Goal: Task Accomplishment & Management: Use online tool/utility

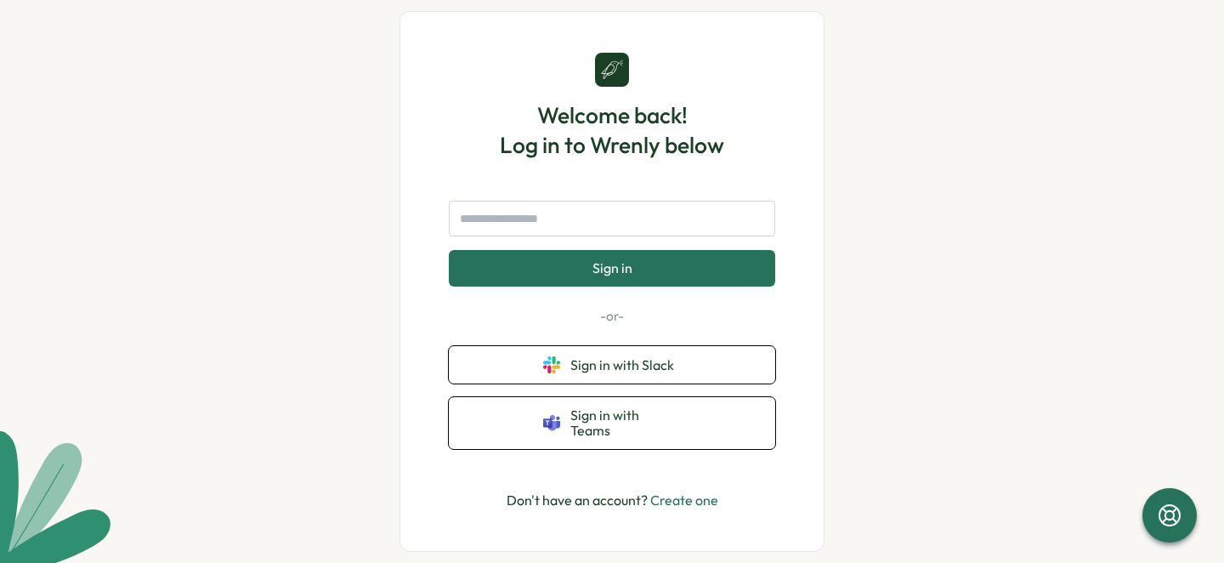
click at [643, 275] on button "Sign in" at bounding box center [612, 268] width 326 height 36
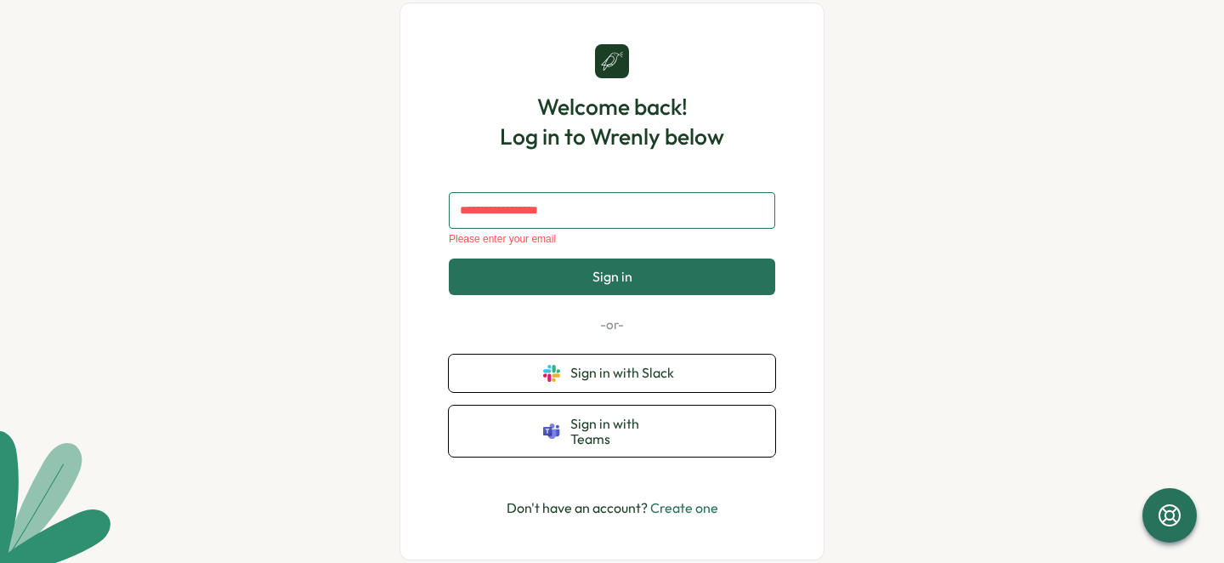
click at [641, 221] on input "text" at bounding box center [612, 210] width 326 height 36
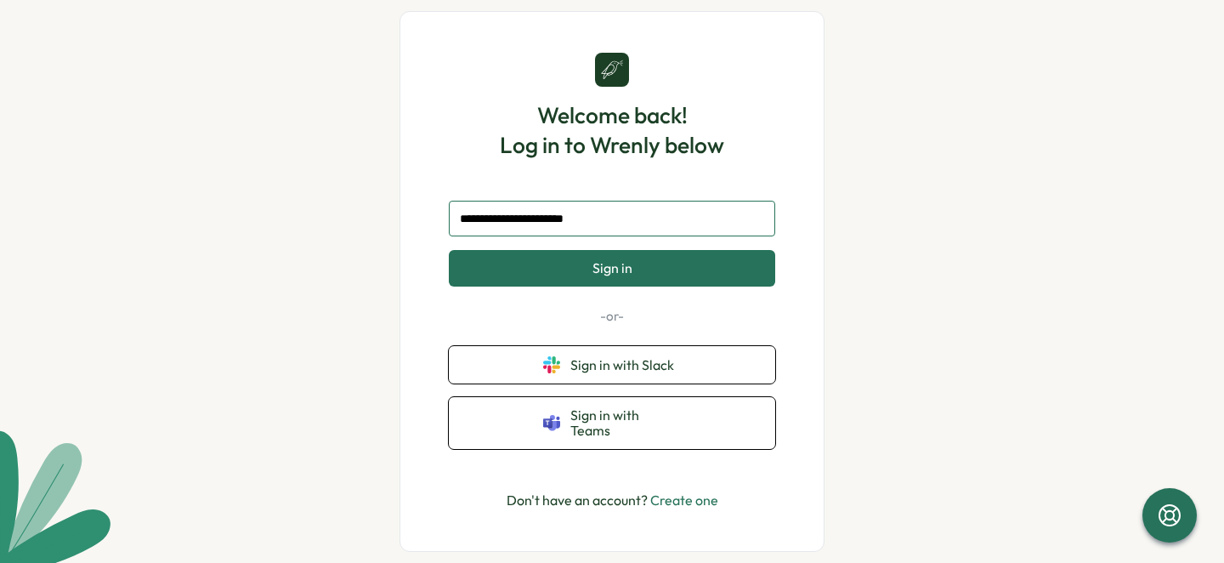
type input "**********"
click at [646, 270] on button "Sign in" at bounding box center [612, 268] width 326 height 36
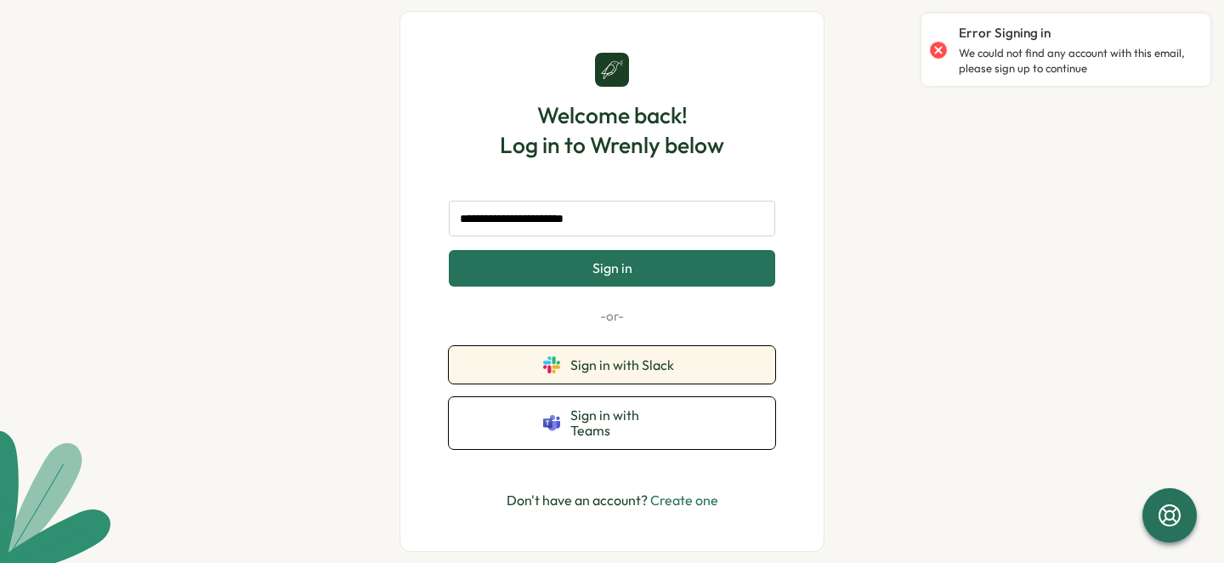
click at [659, 383] on button "Sign in with Slack" at bounding box center [612, 364] width 326 height 37
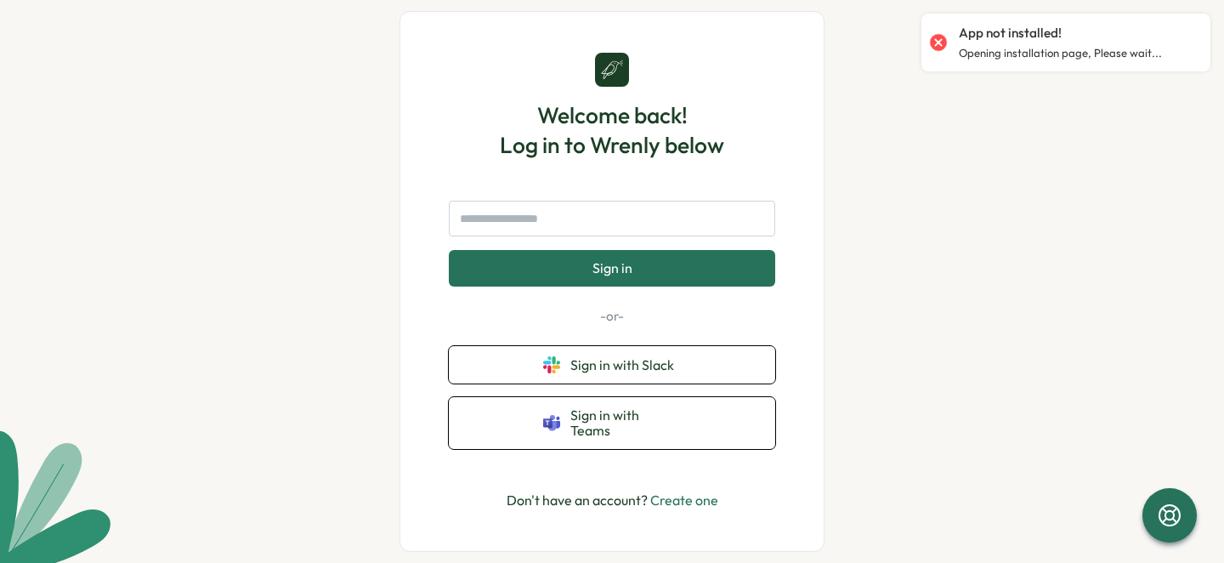
click at [1019, 20] on div "App not installed! Opening installation page, Please wait..." at bounding box center [1066, 42] width 272 height 44
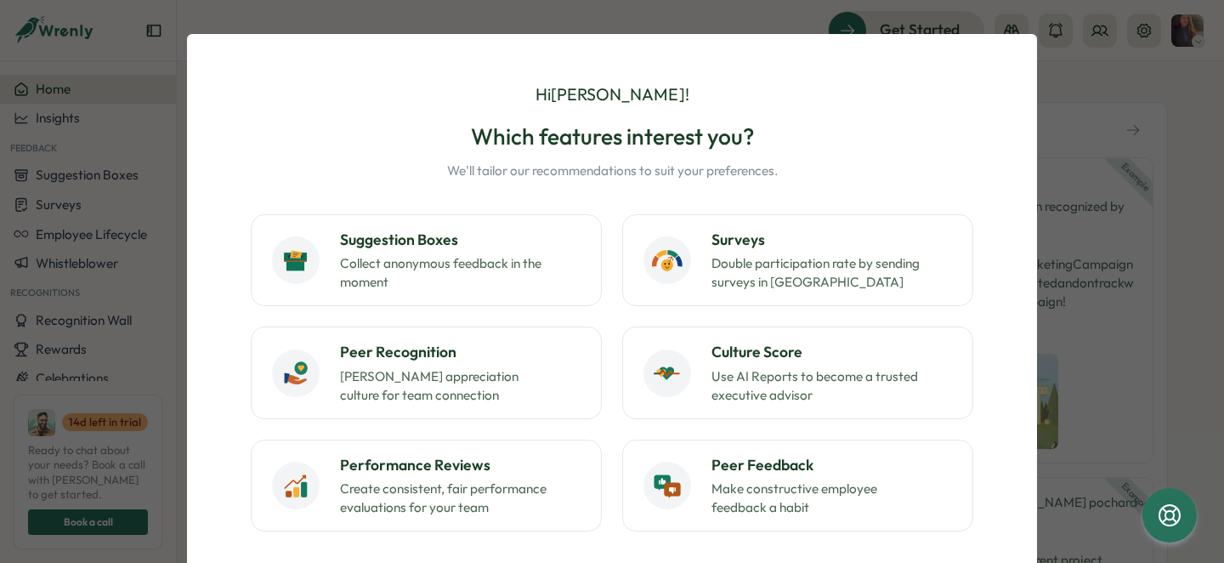
click at [1086, 112] on div "Hi Trisha ! Which features interest you? We'll tailor our recommendations to su…" at bounding box center [612, 281] width 1224 height 563
click at [141, 240] on div "Hi Trisha ! Which features interest you? We'll tailor our recommendations to su…" at bounding box center [612, 281] width 1224 height 563
click at [299, 48] on div "Hi Trisha ! Which features interest you? We'll tailor our recommendations to su…" at bounding box center [612, 384] width 850 height 701
click at [334, 25] on div "Hi Trisha ! Which features interest you? We'll tailor our recommendations to su…" at bounding box center [612, 281] width 1224 height 563
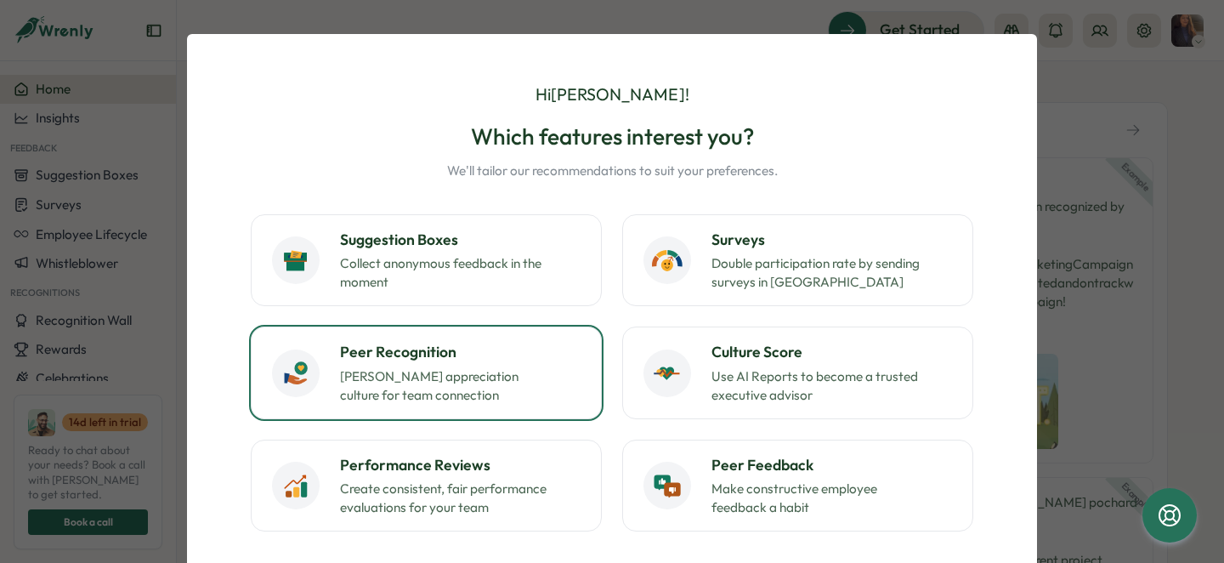
click at [488, 402] on p "Foster appreciation culture for team connection" at bounding box center [446, 385] width 213 height 37
click at [516, 318] on div "Suggestion Boxes Collect anonymous feedback in the moment Surveys Double partic…" at bounding box center [612, 372] width 723 height 317
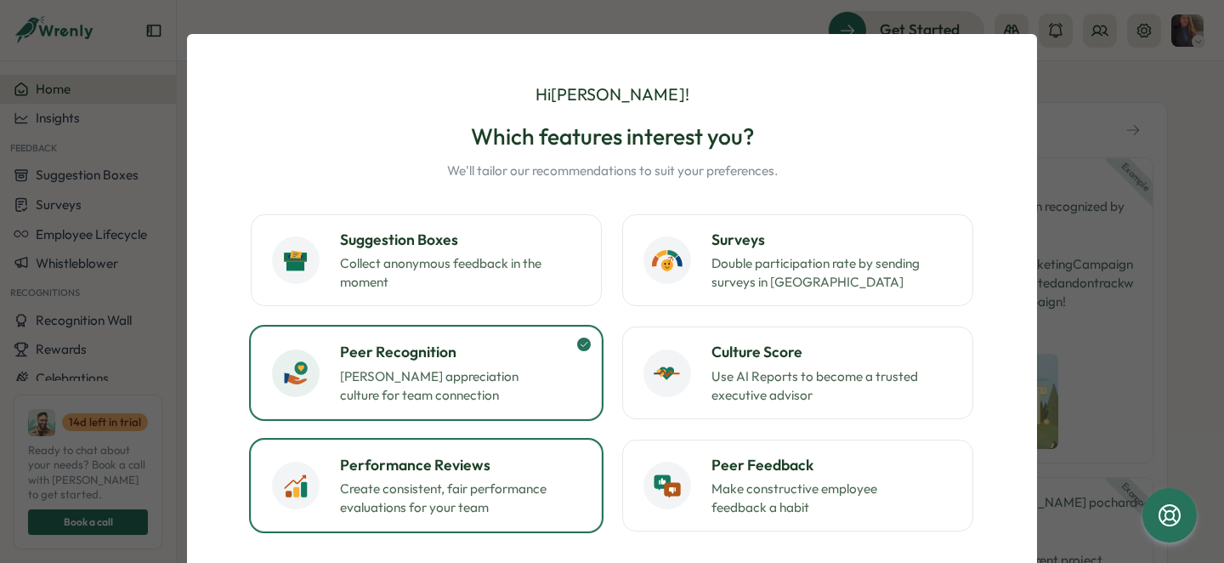
click at [496, 477] on div "Performance Reviews Create consistent, fair performance evaluations for your te…" at bounding box center [460, 485] width 241 height 63
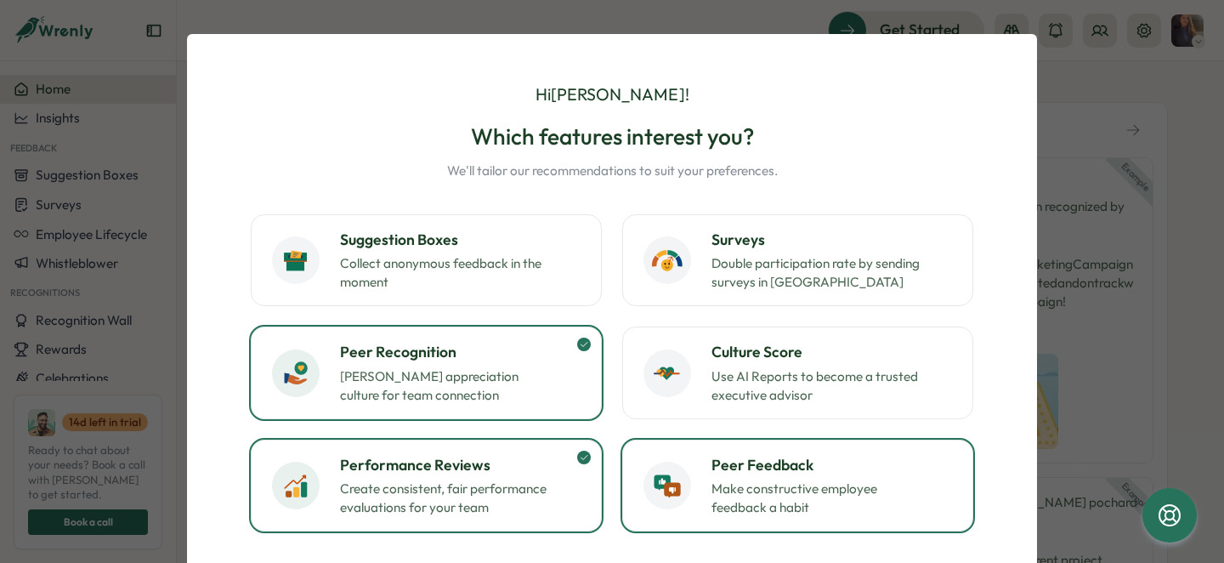
click at [695, 483] on div "Peer Feedback Make constructive employee feedback a habit" at bounding box center [798, 485] width 309 height 63
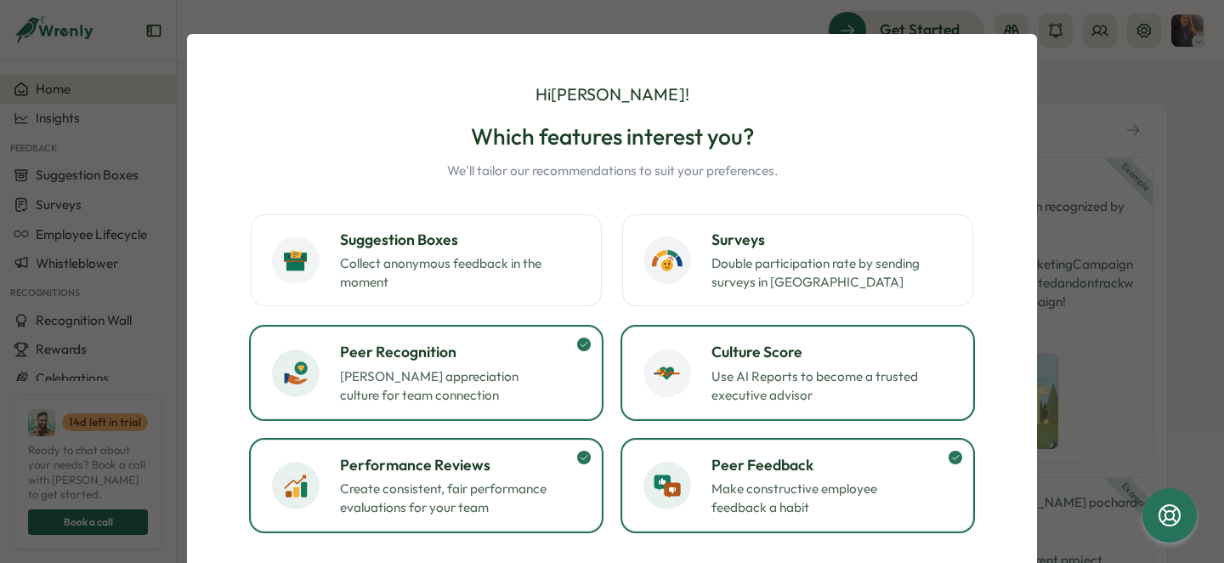
click at [712, 357] on h3 "Culture Score" at bounding box center [832, 352] width 241 height 22
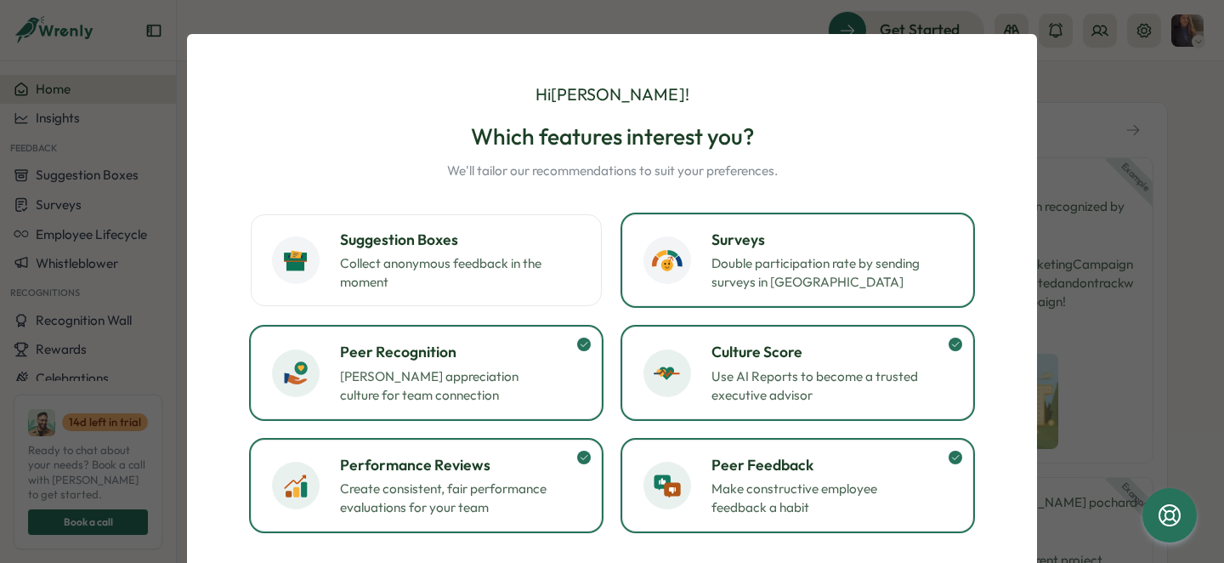
click at [705, 237] on div "Surveys Double participation rate by sending surveys in Slack" at bounding box center [798, 260] width 309 height 63
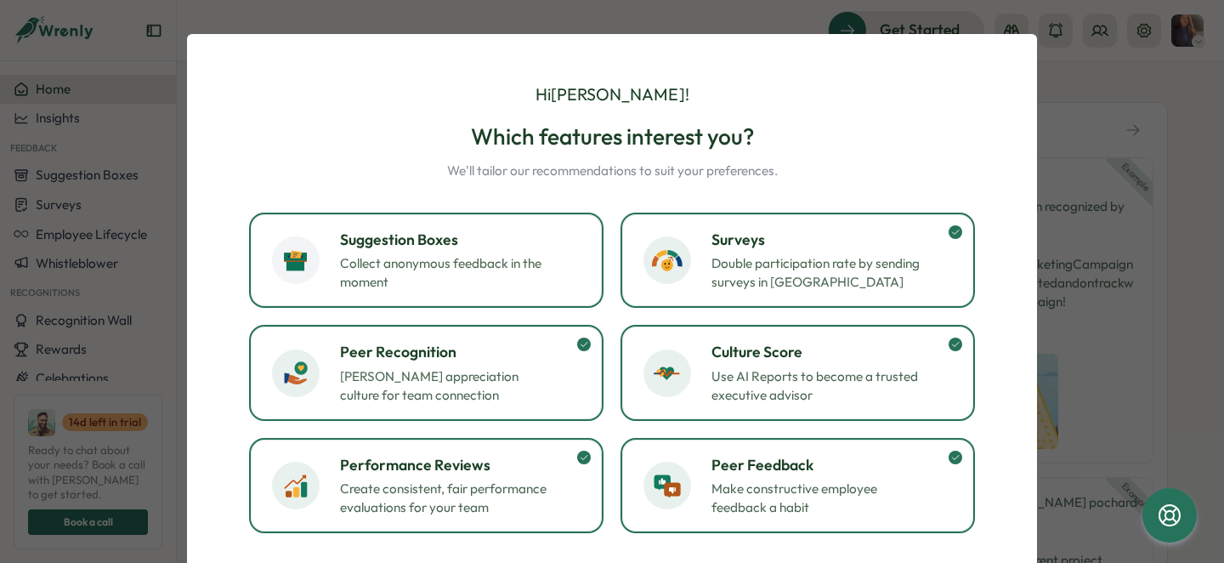
click at [530, 247] on h3 "Suggestion Boxes" at bounding box center [460, 240] width 241 height 22
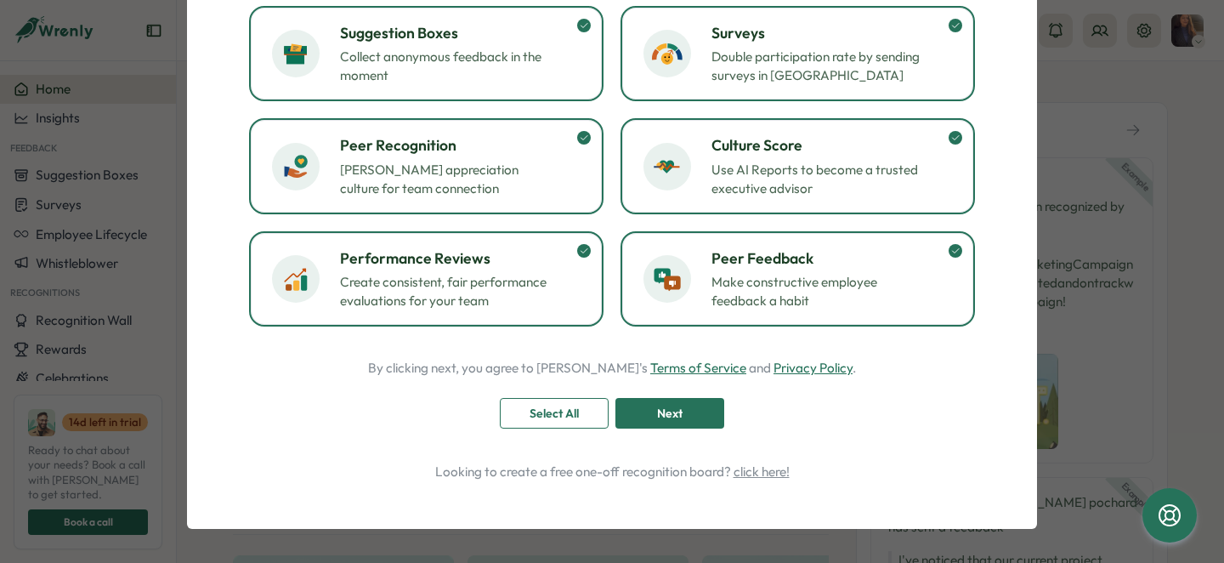
click at [680, 417] on div "Next" at bounding box center [670, 413] width 77 height 29
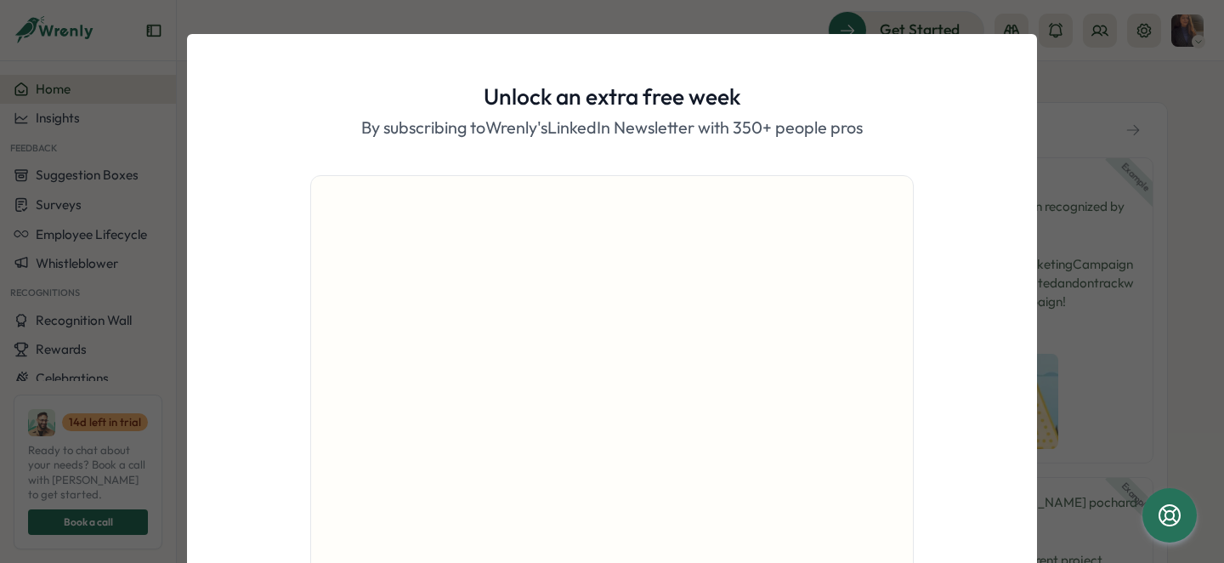
scroll to position [162, 0]
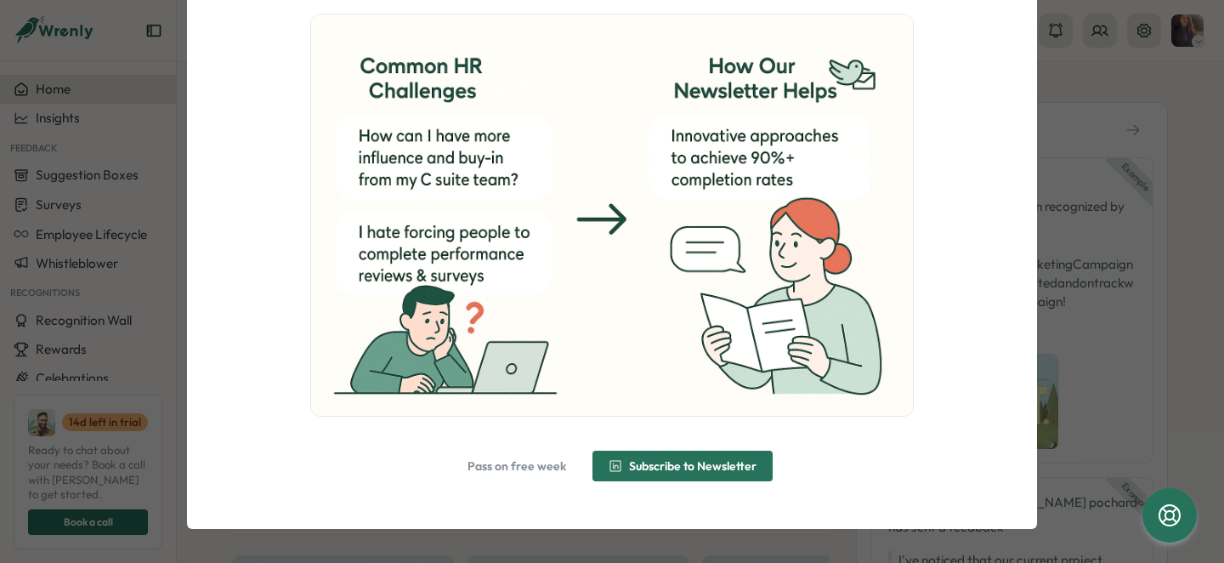
click at [553, 468] on span "Pass on free week" at bounding box center [517, 466] width 99 height 12
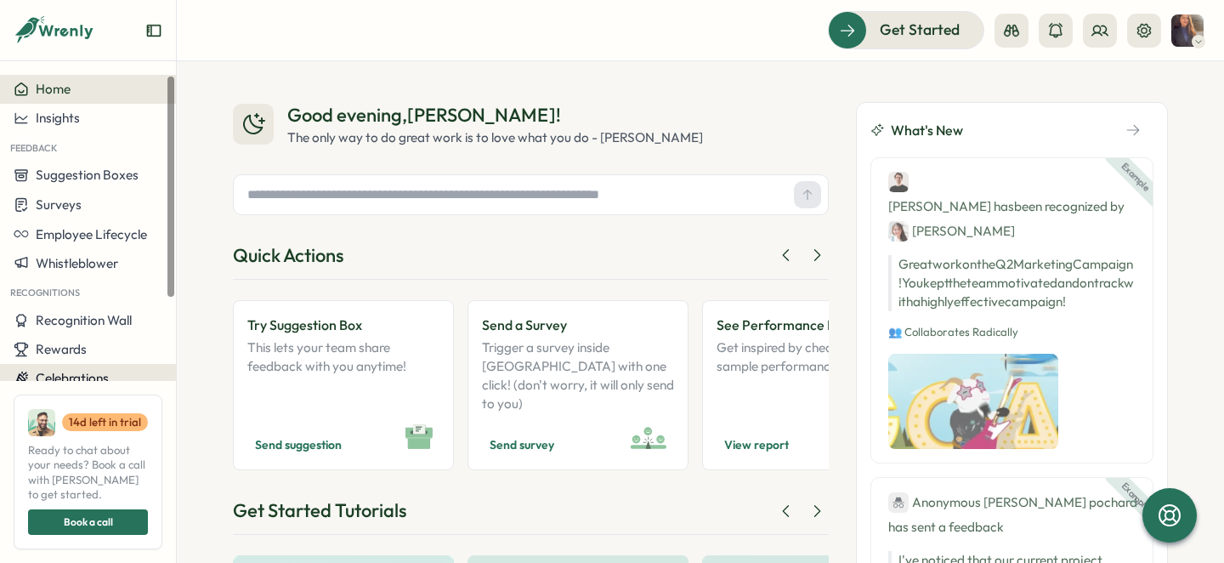
click at [95, 381] on span "Celebrations" at bounding box center [72, 378] width 73 height 16
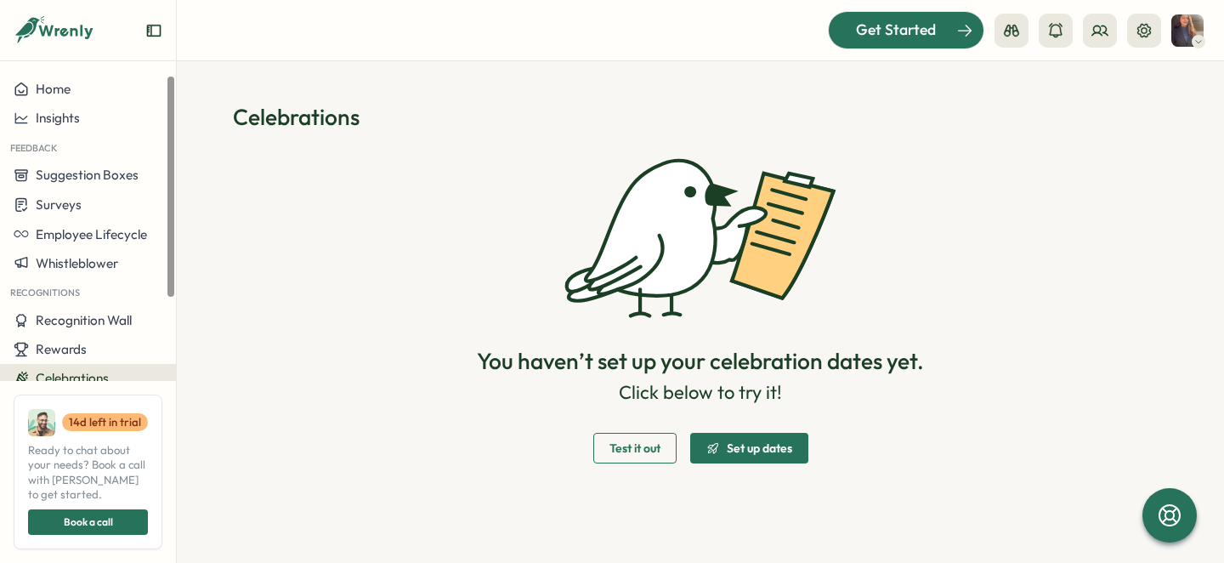
click at [914, 15] on div at bounding box center [906, 30] width 155 height 36
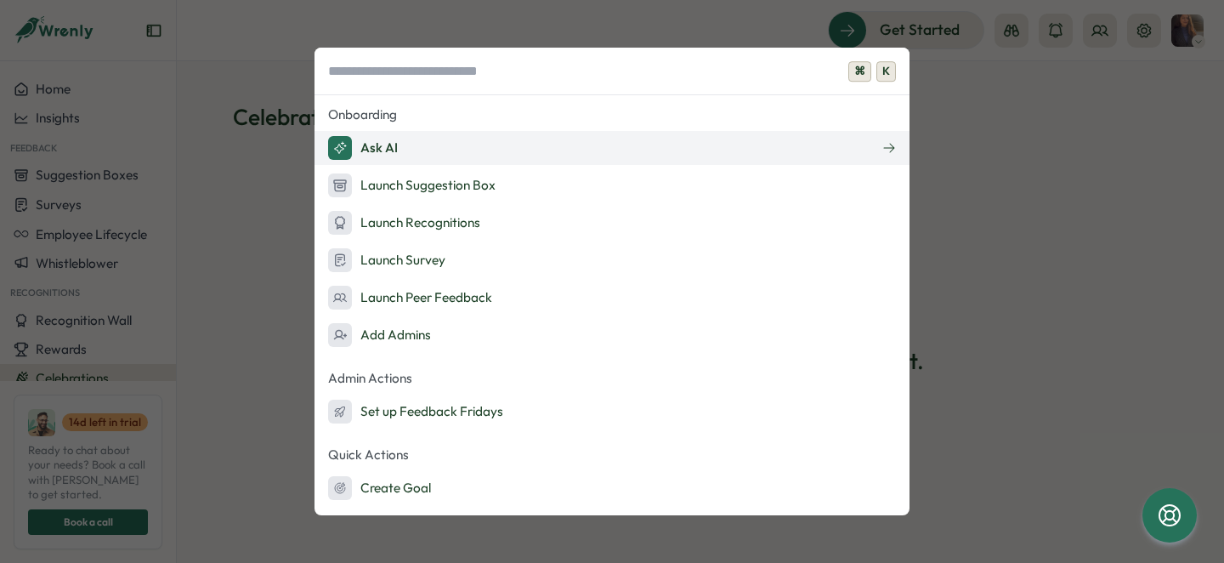
click at [434, 134] on button "Ask AI" at bounding box center [612, 148] width 595 height 34
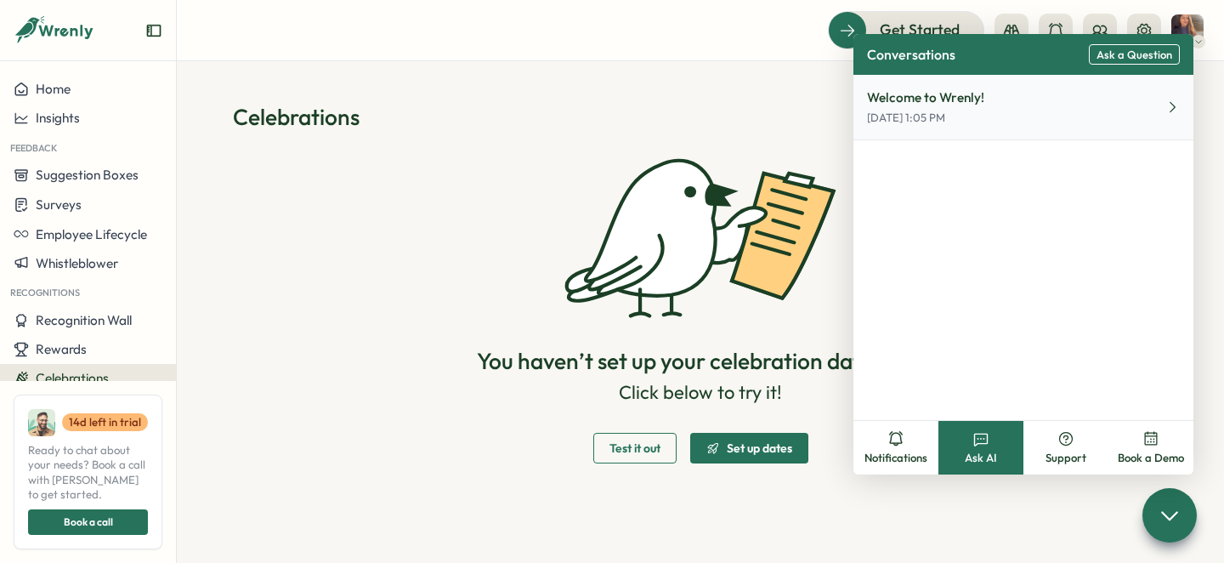
click at [1014, 113] on button "Welcome to Wrenly! Aug 13, 1:05 PM" at bounding box center [1024, 107] width 340 height 65
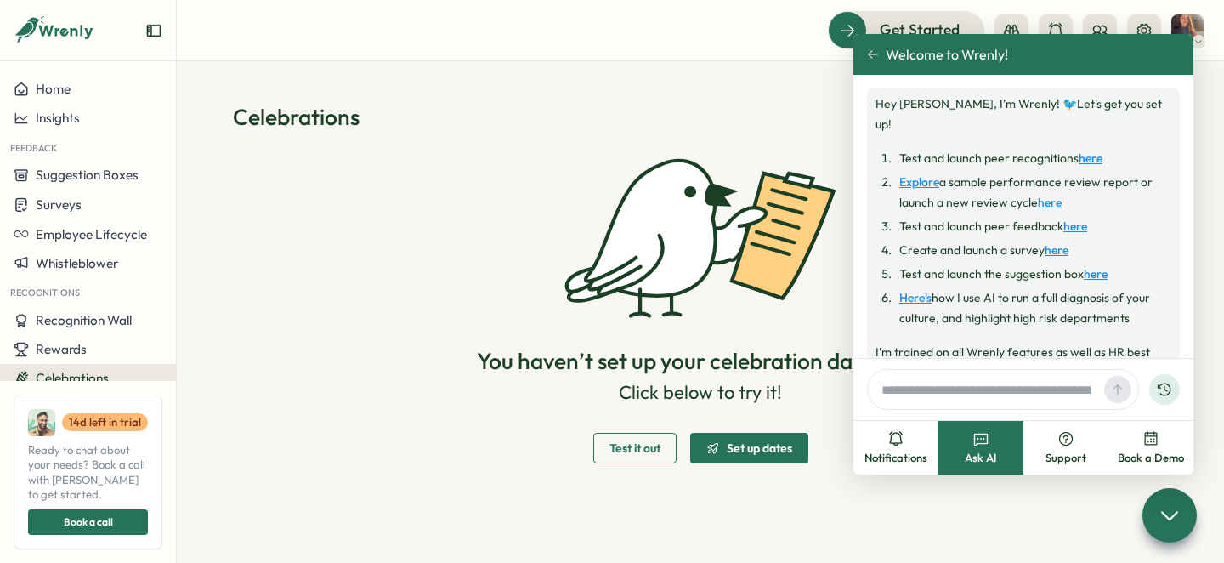
scroll to position [42, 0]
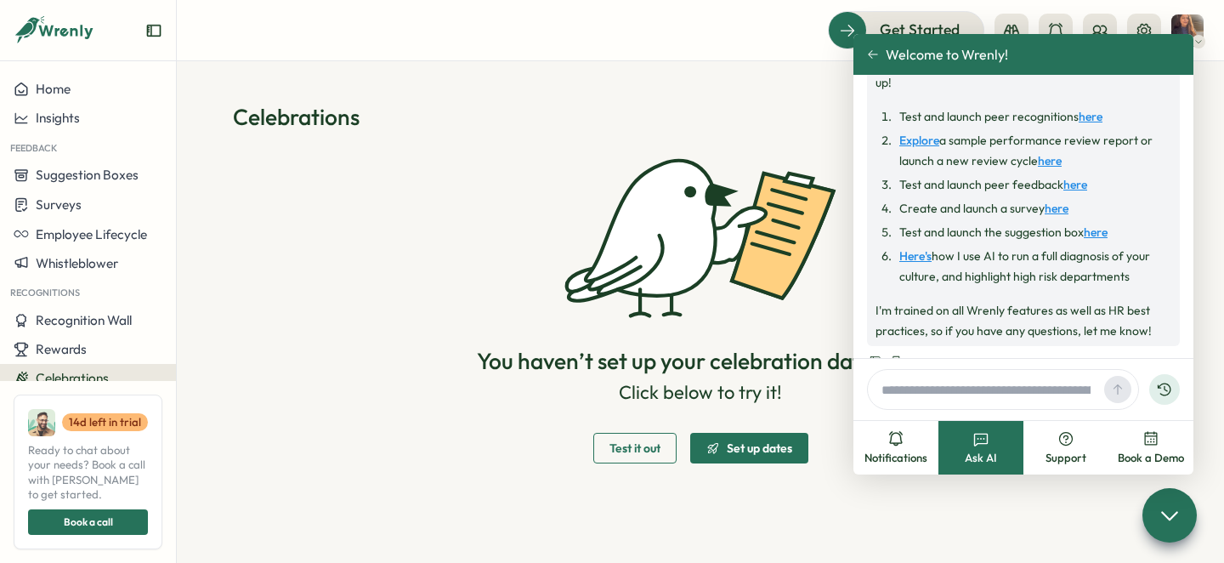
click at [933, 385] on input "text" at bounding box center [986, 390] width 223 height 26
type input "**********"
click at [1124, 389] on icon at bounding box center [1118, 390] width 14 height 14
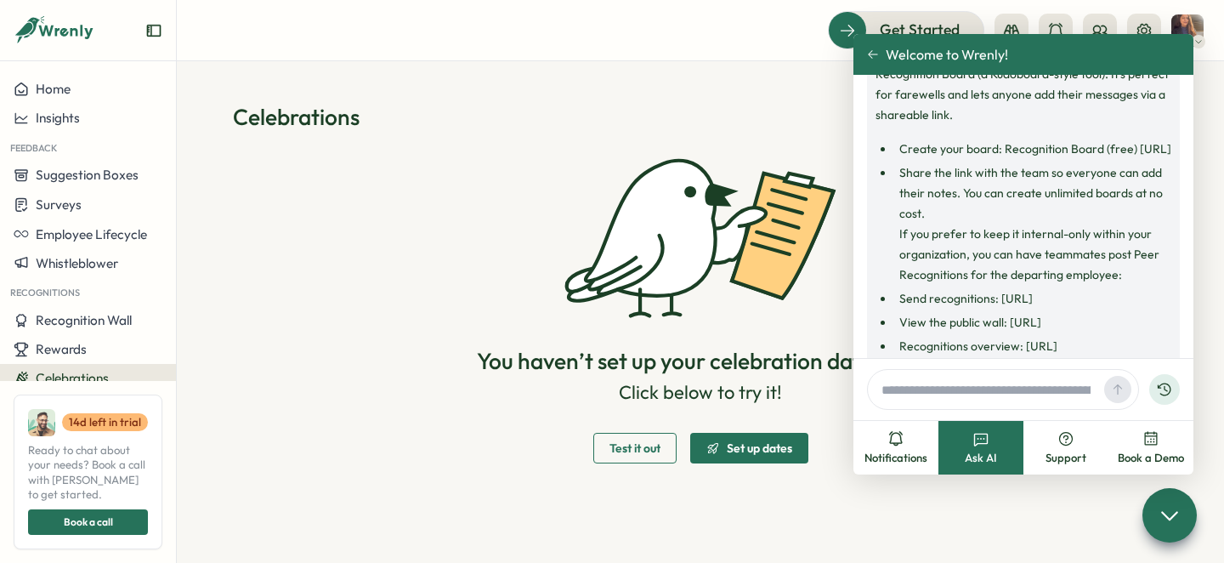
scroll to position [437, 0]
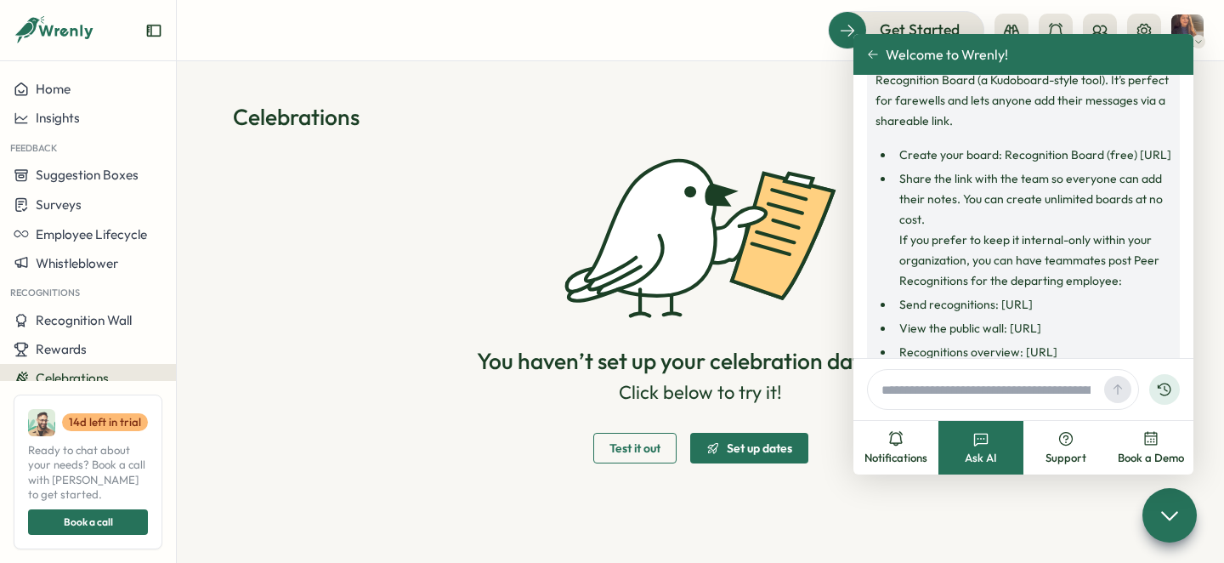
drag, startPoint x: 882, startPoint y: 157, endPoint x: 1164, endPoint y: 148, distance: 281.6
click at [1164, 148] on ul "Create your board: Recognition Board (free) https://www.wrenly.ai/wrenly-is-kud…" at bounding box center [1024, 305] width 296 height 320
copy li "https://www.wrenly.ai/wrenly-is-kudoboard-free-"
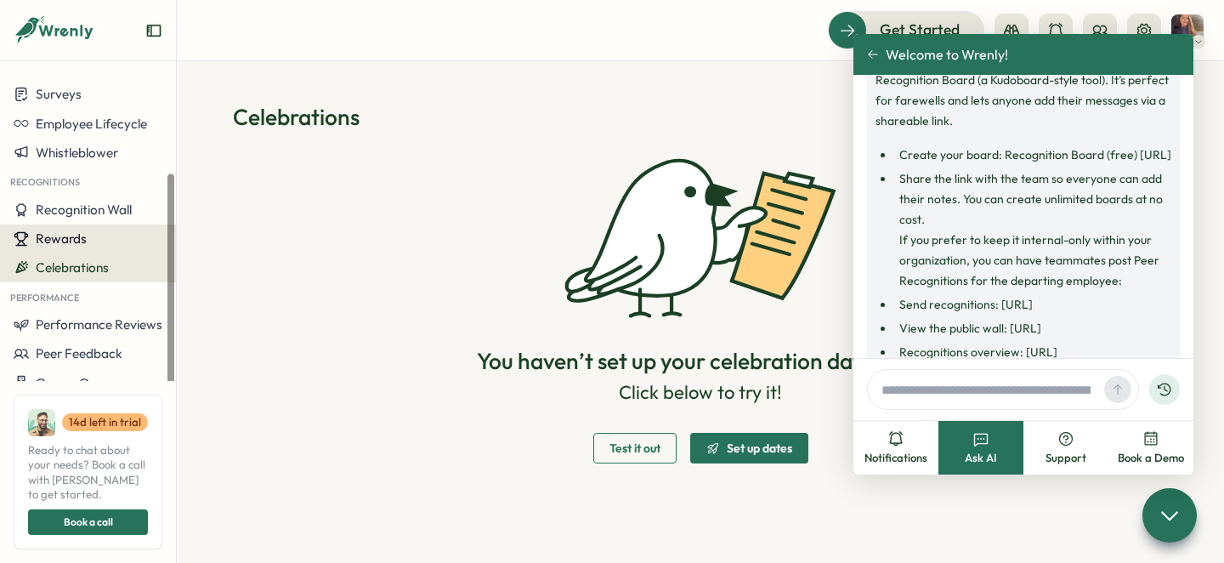
scroll to position [142, 0]
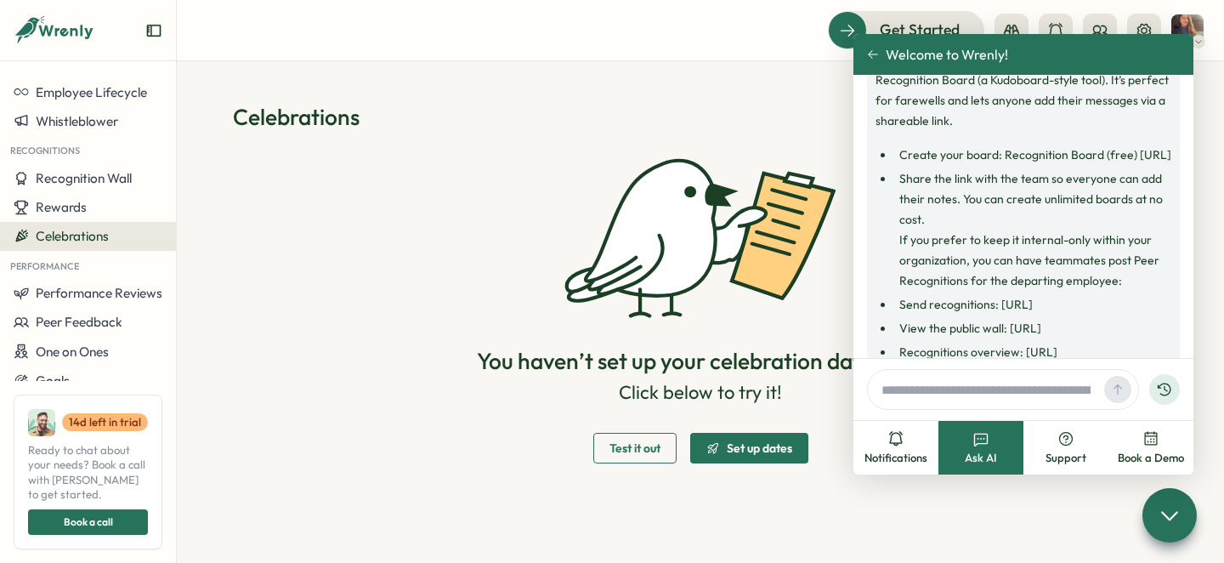
click at [866, 59] on div "Welcome to Wrenly!" at bounding box center [1024, 54] width 340 height 41
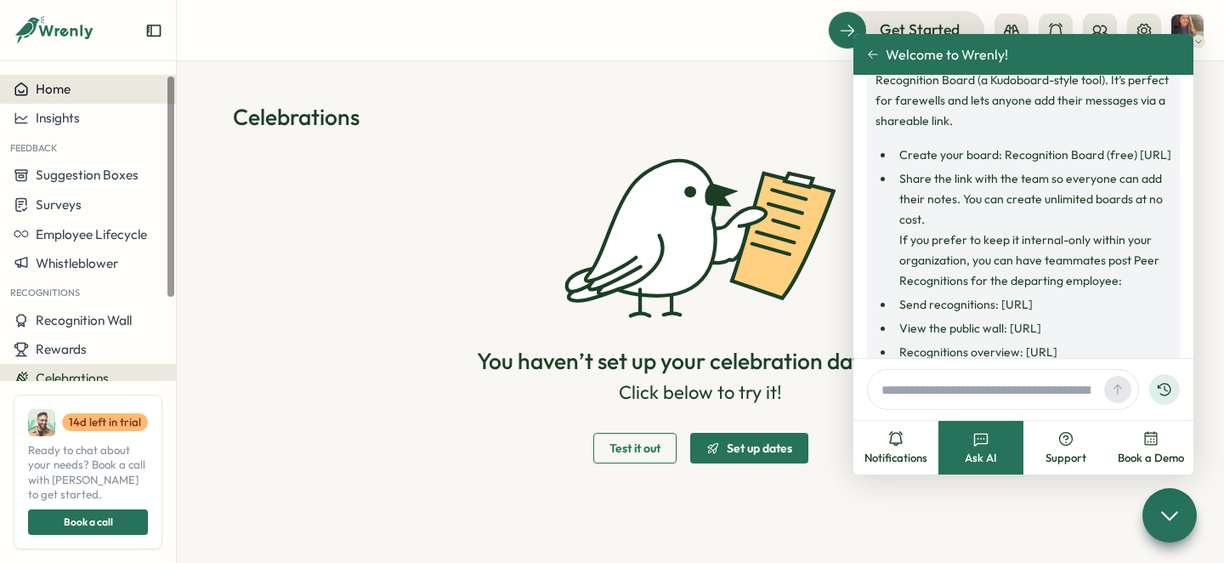
click at [109, 78] on button "Home" at bounding box center [88, 89] width 176 height 29
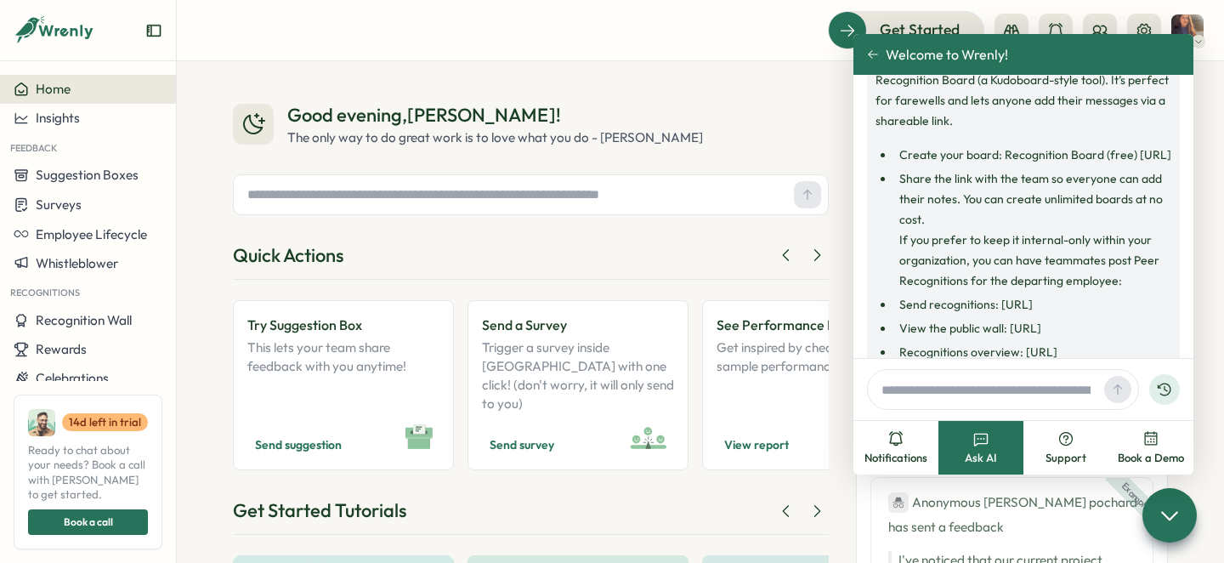
click at [560, 190] on input "text" at bounding box center [514, 195] width 547 height 26
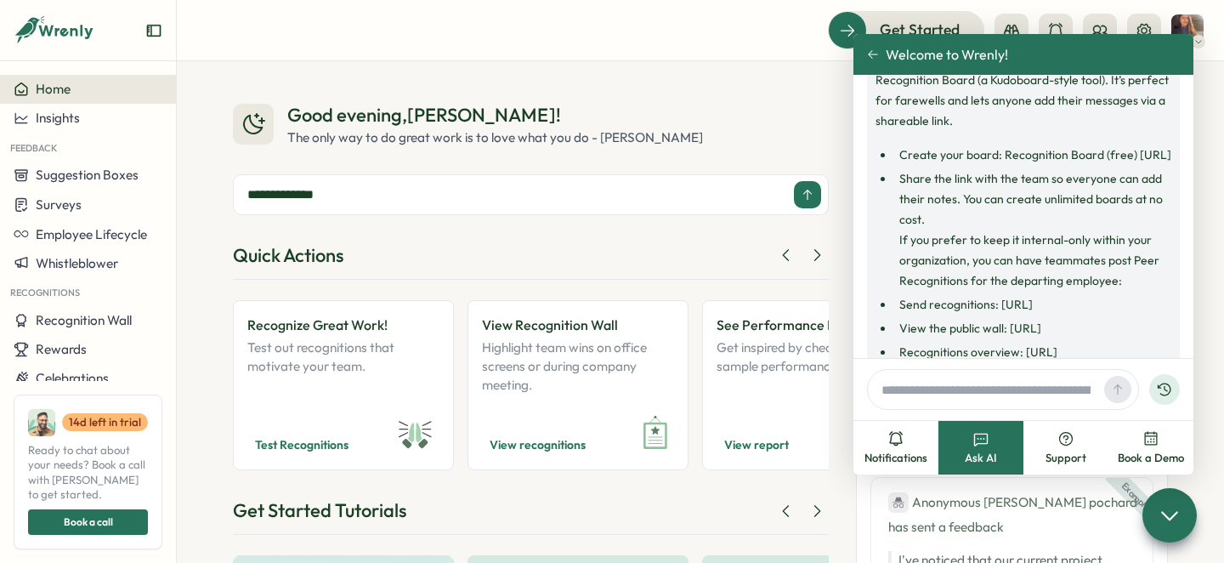
type input "**********"
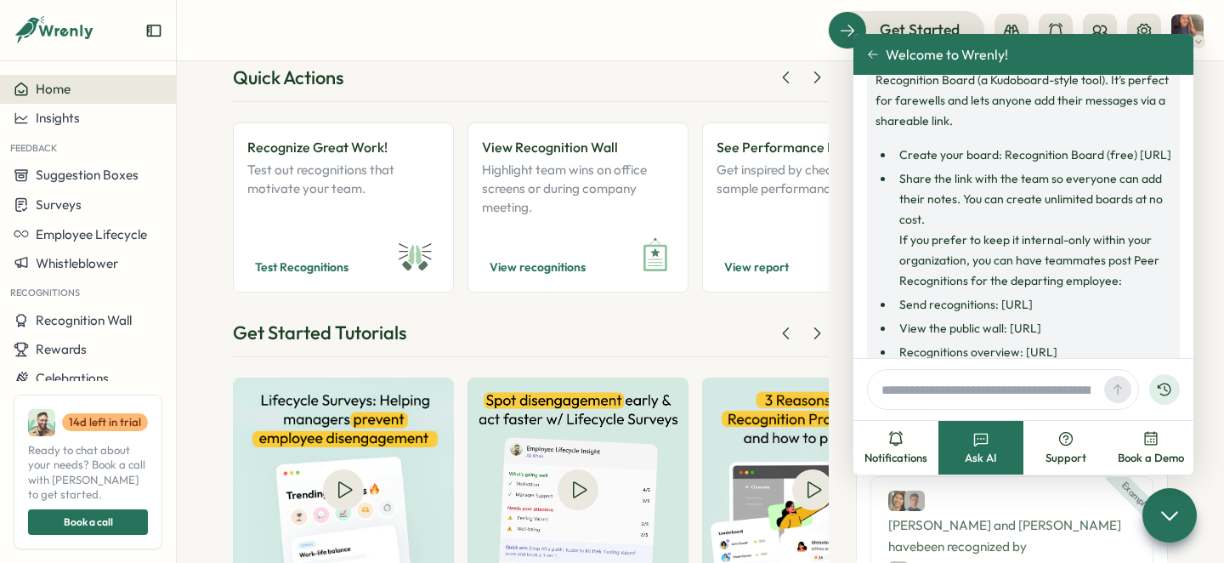
scroll to position [238, 0]
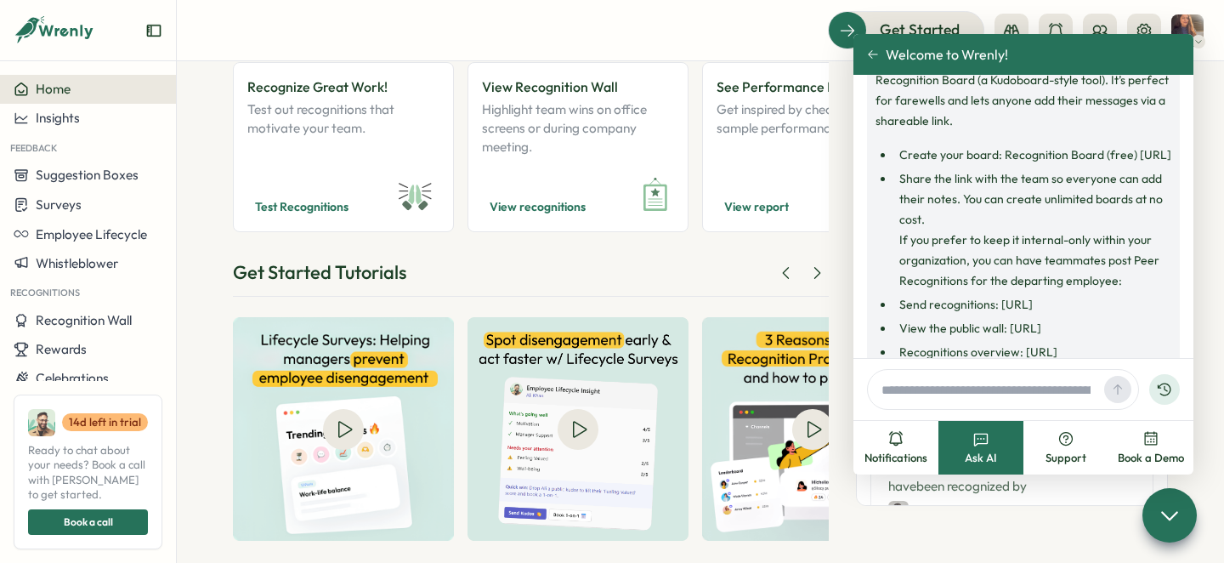
click at [870, 60] on button "Welcome to Wrenly!" at bounding box center [937, 54] width 141 height 15
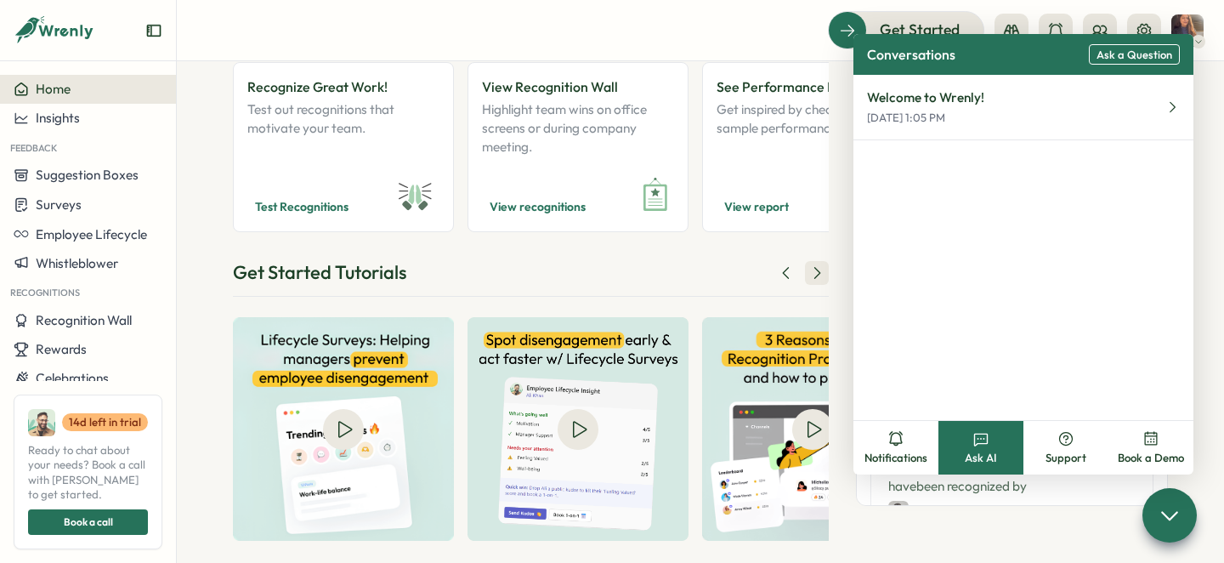
click at [824, 261] on button at bounding box center [817, 273] width 24 height 24
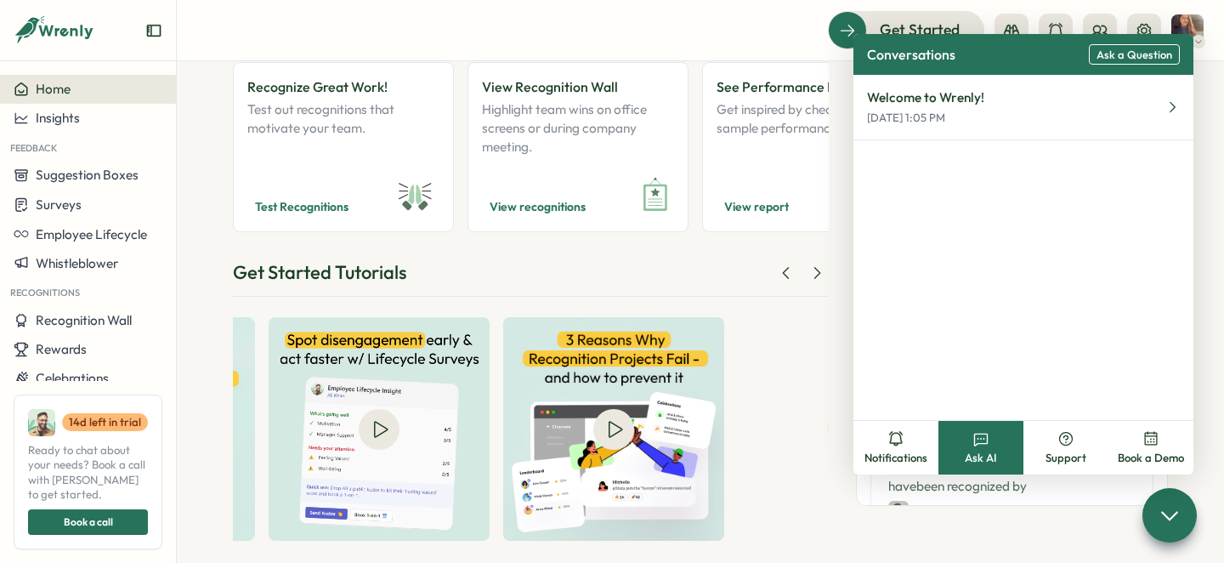
scroll to position [0, 289]
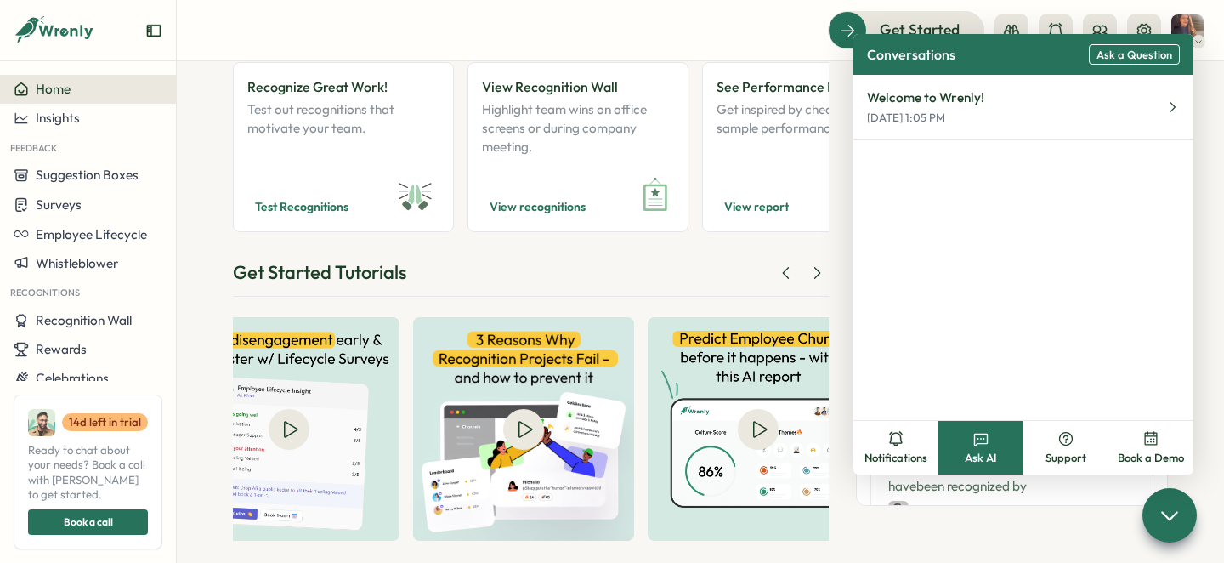
click at [712, 259] on div "Get Started Tutorials" at bounding box center [531, 277] width 596 height 37
click at [962, 535] on p "Cassie and Jack, you both crushed it! You guys nailed the client redesign proje…" at bounding box center [1011, 563] width 247 height 56
click at [1124, 121] on button "Welcome to Wrenly! Aug 13, 1:05 PM" at bounding box center [1024, 107] width 340 height 65
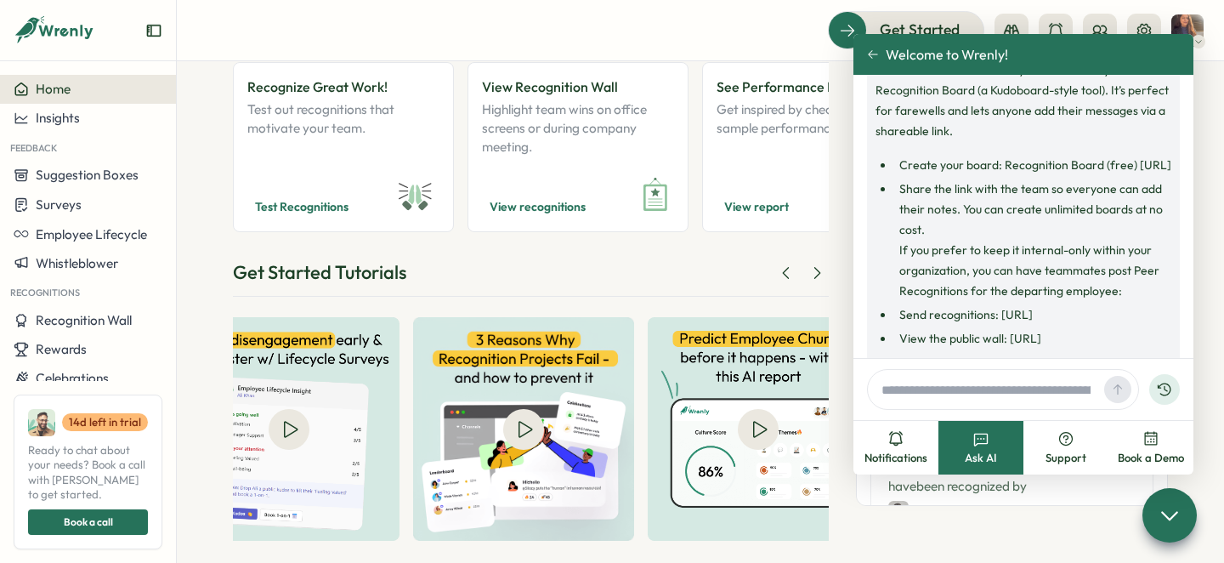
click at [909, 376] on div at bounding box center [1003, 389] width 272 height 41
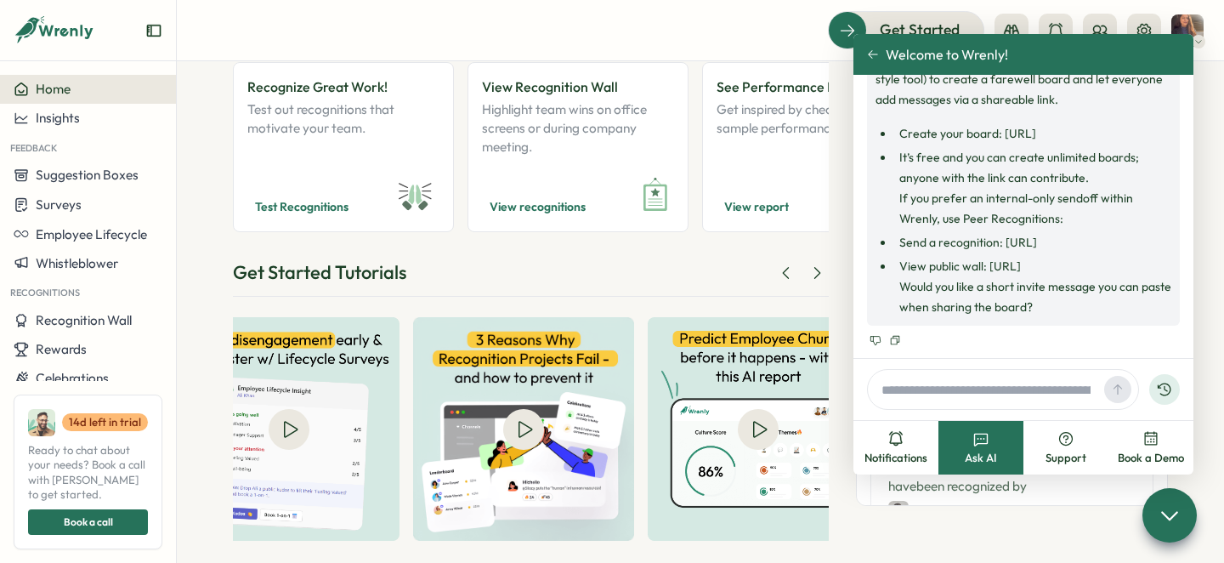
click at [905, 398] on input "text" at bounding box center [986, 390] width 223 height 26
type input "**********"
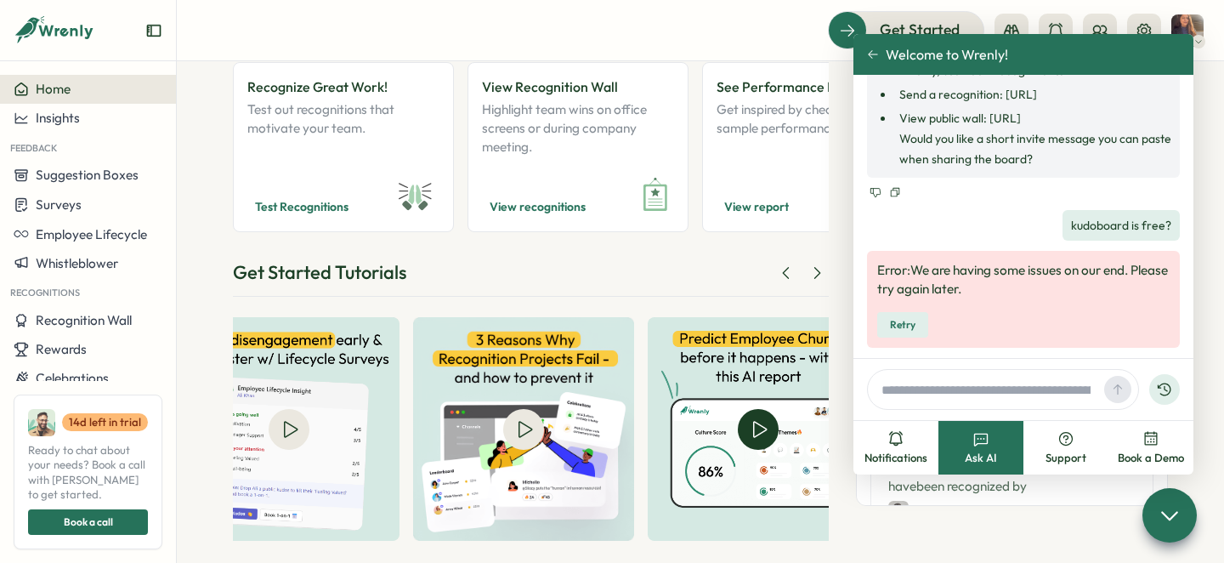
scroll to position [1210, 0]
click at [876, 60] on icon at bounding box center [873, 54] width 12 height 12
